Goal: Task Accomplishment & Management: Use online tool/utility

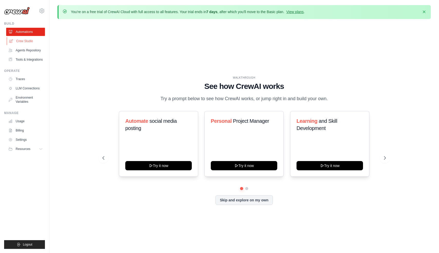
click at [20, 39] on link "Crew Studio" at bounding box center [26, 41] width 39 height 8
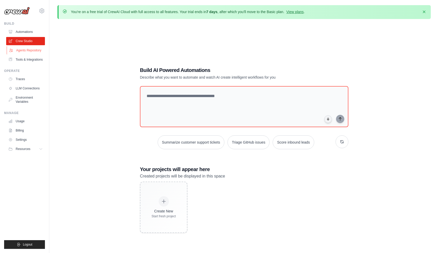
click at [36, 52] on link "Agents Repository" at bounding box center [26, 50] width 39 height 8
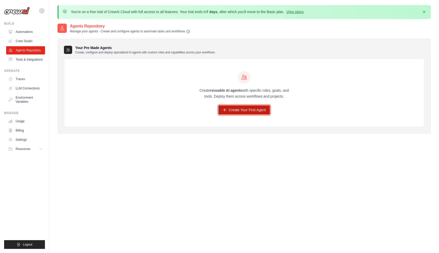
click at [245, 110] on link "Create Your First Agent" at bounding box center [245, 109] width 52 height 9
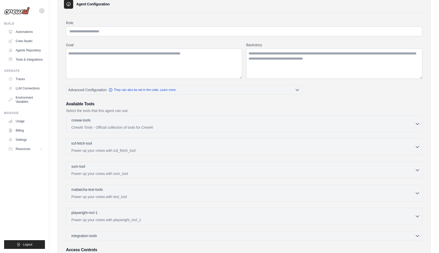
click at [255, 124] on div "crewai-tools 0 selected CrewAI Tools - Official collection of tools for CrewAI" at bounding box center [243, 124] width 344 height 12
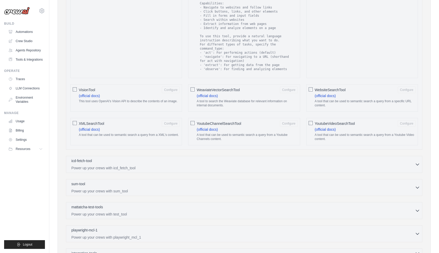
scroll to position [843, 0]
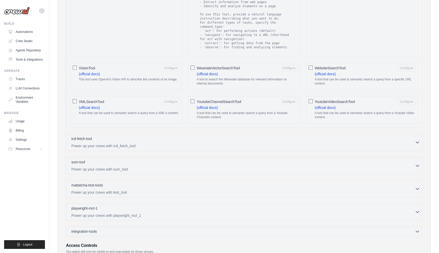
click at [260, 136] on div "icd-fetch-tool 0 selected" at bounding box center [243, 139] width 344 height 6
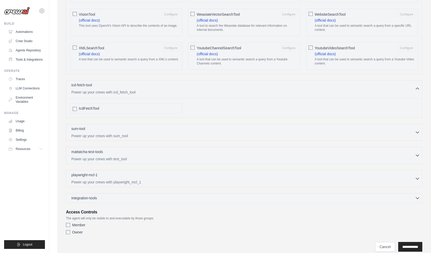
scroll to position [912, 0]
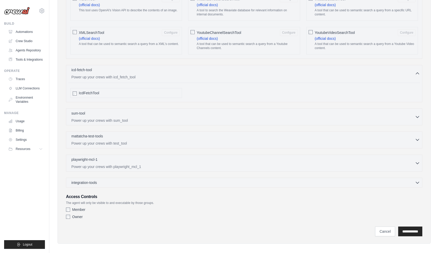
click at [261, 141] on p "Power up your crews with test_tool" at bounding box center [243, 143] width 344 height 5
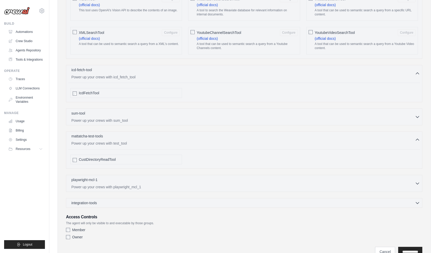
scroll to position [932, 0]
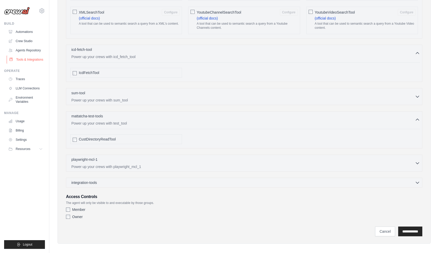
click at [30, 58] on link "Tools & Integrations" at bounding box center [26, 59] width 39 height 8
click at [30, 82] on link "Traces" at bounding box center [26, 79] width 39 height 8
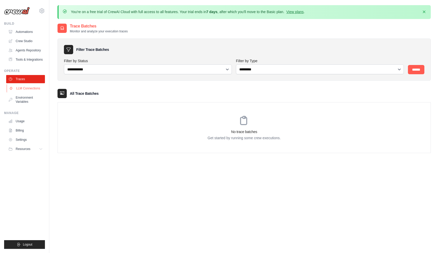
click at [35, 92] on link "LLM Connections" at bounding box center [26, 88] width 39 height 8
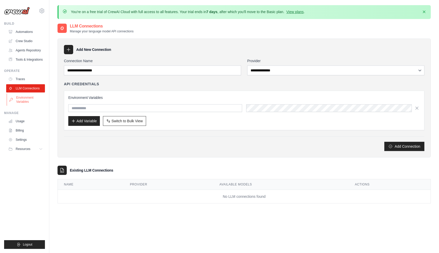
click at [29, 97] on link "Environment Variables" at bounding box center [26, 99] width 39 height 12
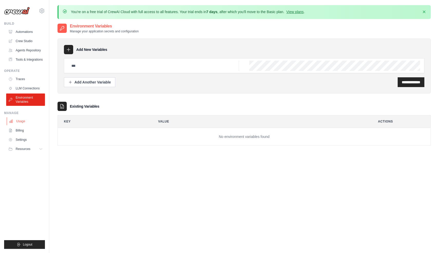
click at [25, 122] on link "Usage" at bounding box center [26, 121] width 39 height 8
click at [27, 124] on link "Usage" at bounding box center [26, 121] width 39 height 8
click at [26, 129] on link "Billing" at bounding box center [26, 130] width 39 height 8
click at [29, 137] on link "Settings" at bounding box center [26, 140] width 39 height 8
